Goal: Find contact information: Find contact information

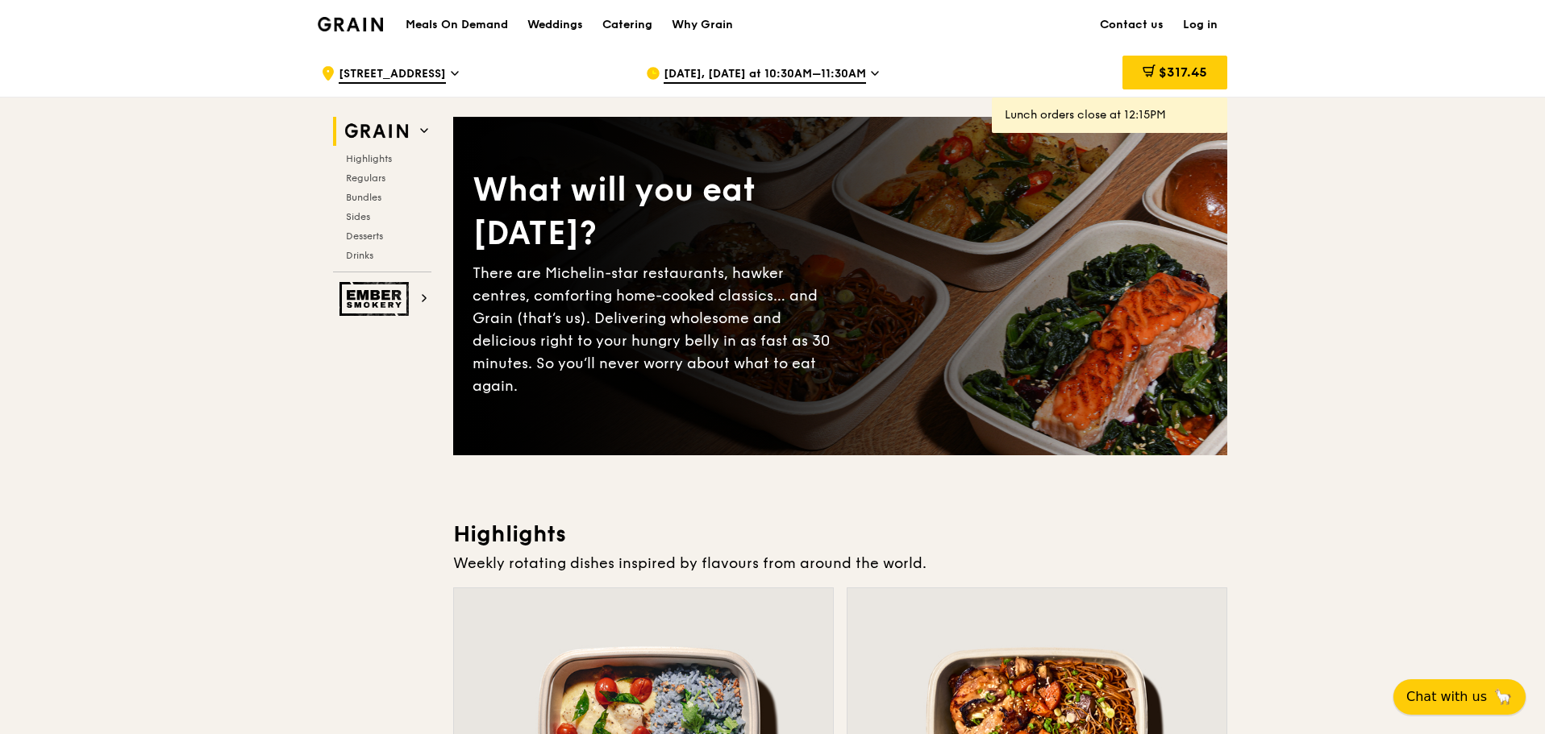
click at [1418, 688] on span "Chat with us" at bounding box center [1446, 697] width 81 height 19
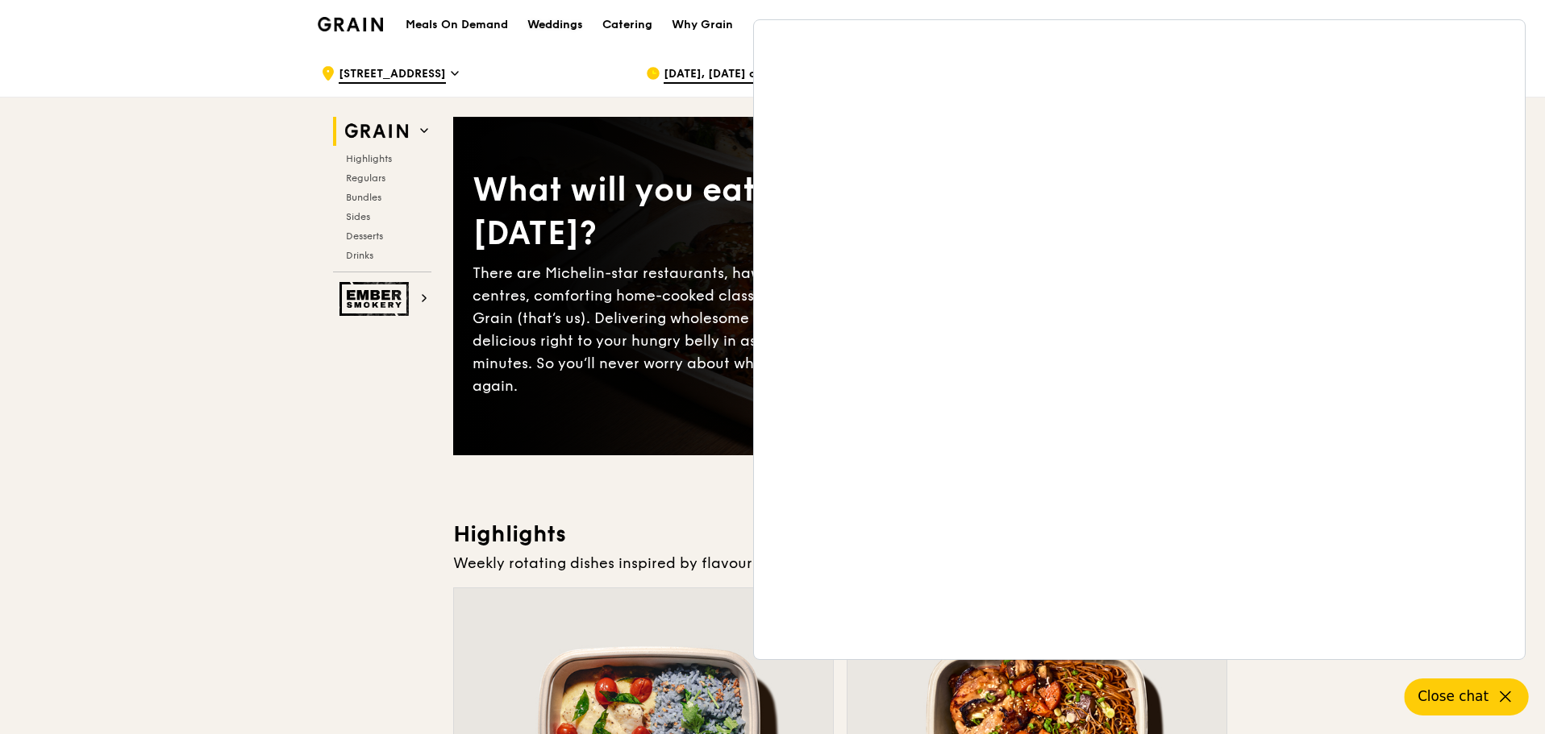
click at [520, 48] on link "Weddings" at bounding box center [555, 25] width 75 height 48
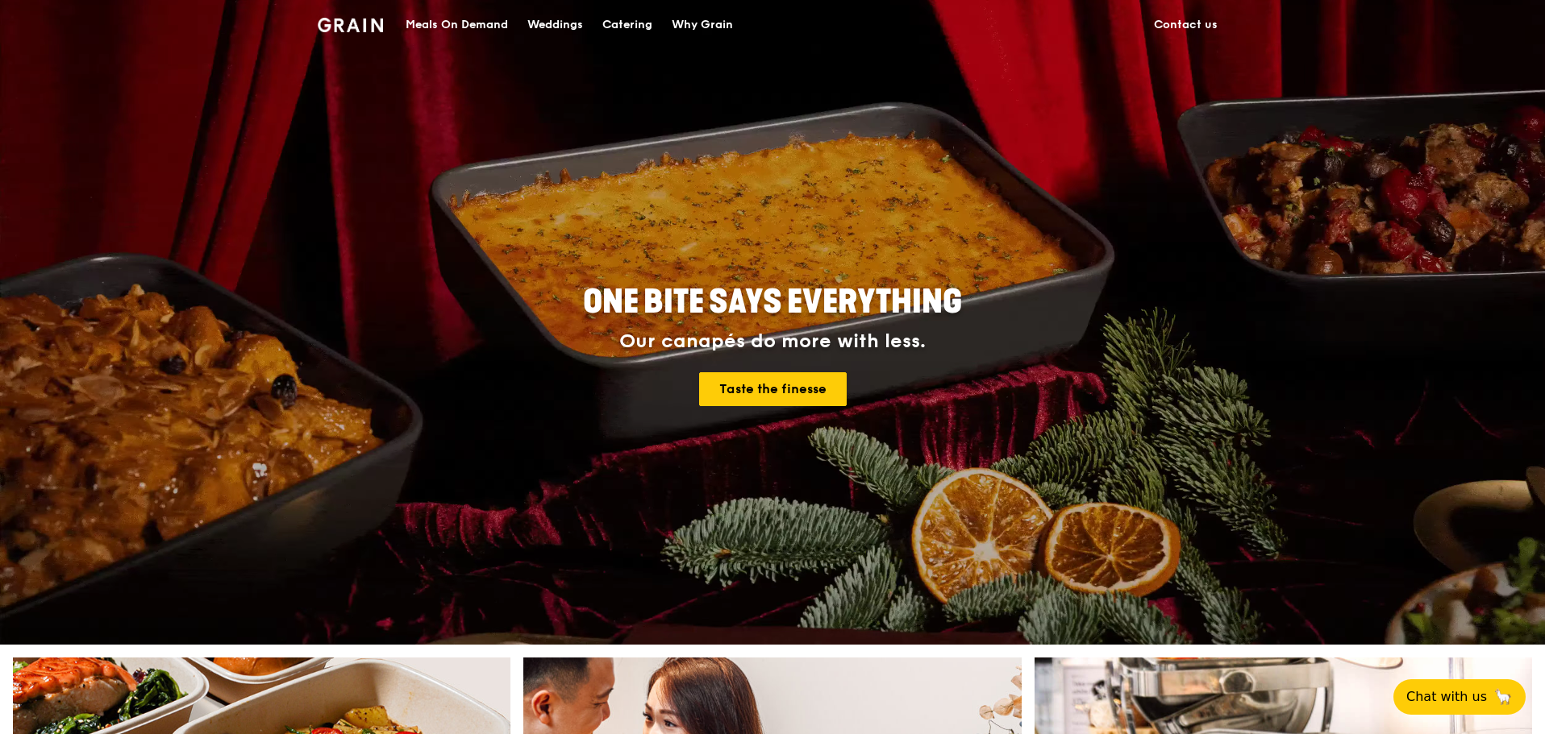
click at [1196, 20] on link "Contact us" at bounding box center [1185, 25] width 83 height 48
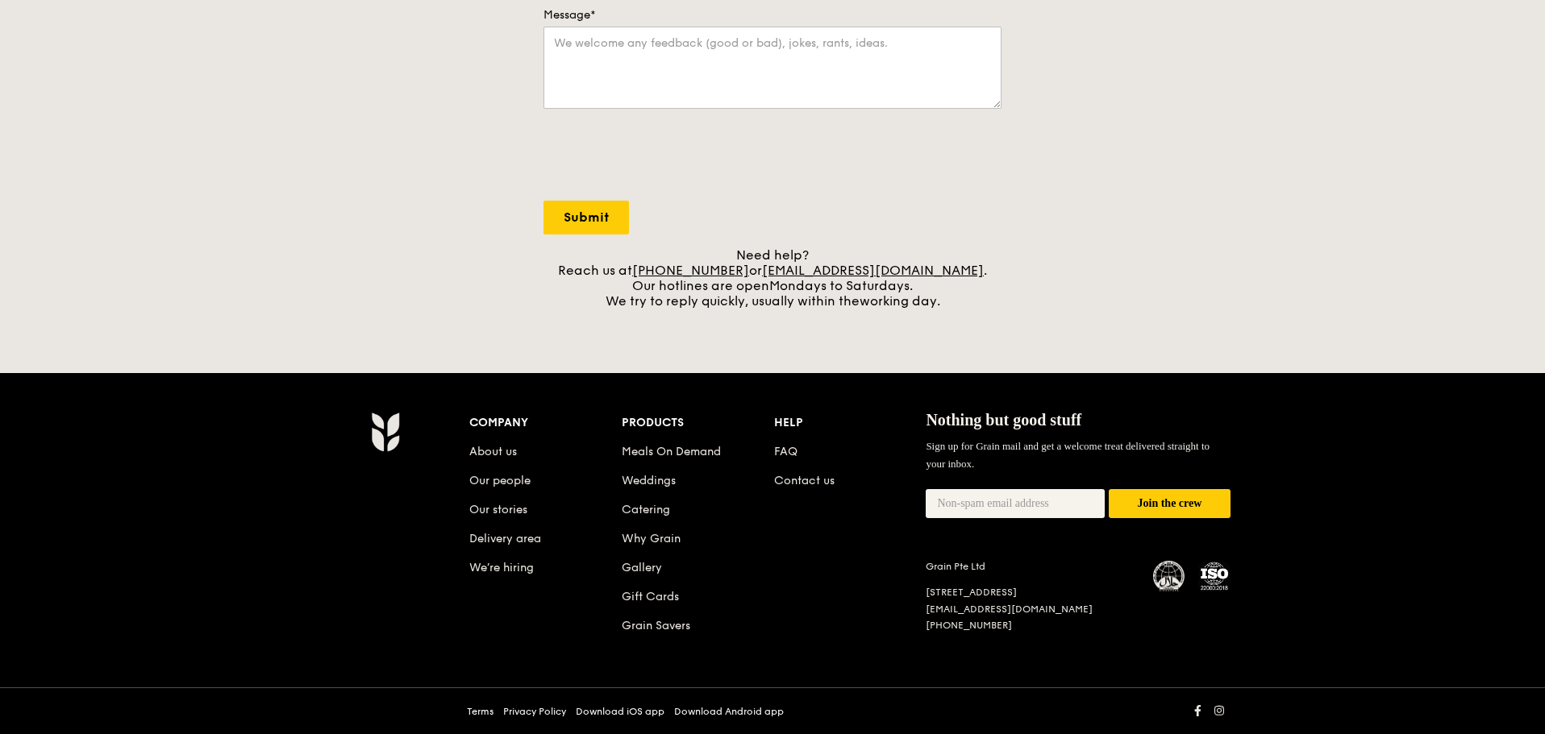
scroll to position [479, 0]
